Goal: Navigation & Orientation: Go to known website

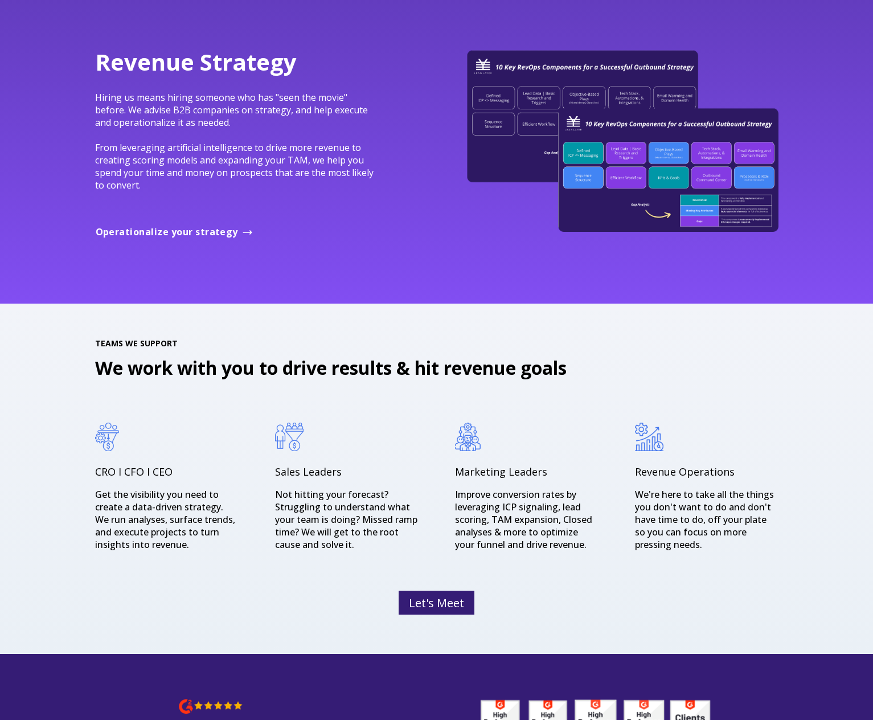
scroll to position [1341, 0]
